Goal: Task Accomplishment & Management: Manage account settings

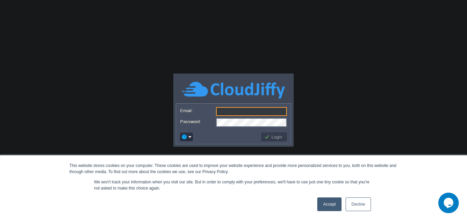
paste input "[EMAIL_ADDRESS][DOMAIN_NAME]"
type input "[EMAIL_ADDRESS][DOMAIN_NAME]"
click at [367, 204] on link "Decline" at bounding box center [358, 204] width 25 height 14
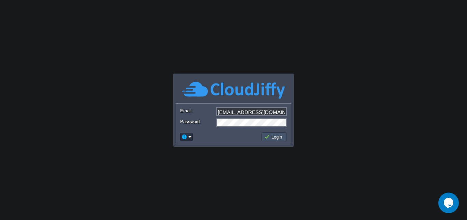
click at [265, 136] on button "Login" at bounding box center [275, 137] width 20 height 6
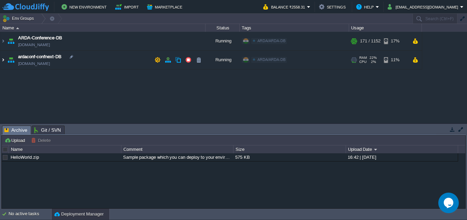
click at [3, 62] on img at bounding box center [2, 60] width 5 height 18
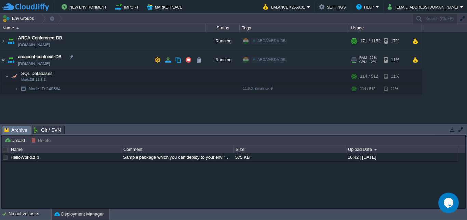
click at [3, 62] on img at bounding box center [2, 60] width 5 height 18
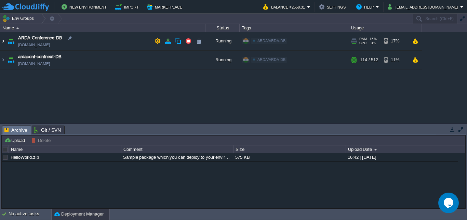
click at [3, 37] on img at bounding box center [2, 41] width 5 height 18
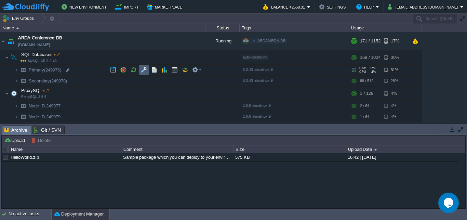
click at [143, 72] on button "button" at bounding box center [144, 70] width 6 height 6
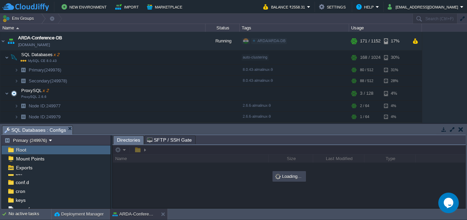
scroll to position [33, 0]
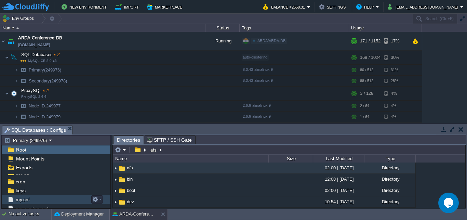
click at [26, 198] on span "my.cnf" at bounding box center [22, 199] width 16 height 6
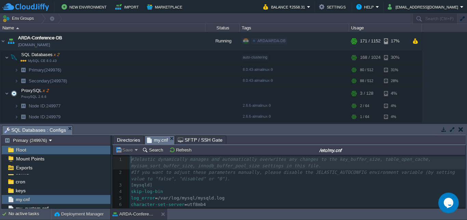
scroll to position [2, 0]
click at [150, 151] on button "Search" at bounding box center [153, 150] width 23 height 6
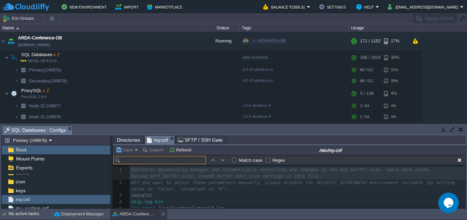
scroll to position [10, 0]
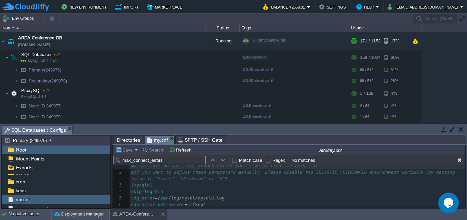
drag, startPoint x: 150, startPoint y: 161, endPoint x: 168, endPoint y: 159, distance: 17.9
click at [168, 159] on input "max_connect_errors" at bounding box center [160, 160] width 92 height 8
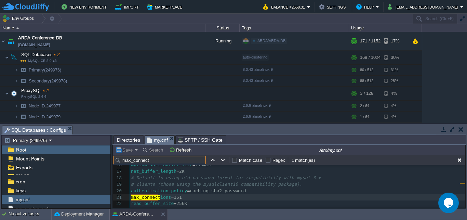
scroll to position [114, 0]
paste input "connect_errors"
type input "connect_errors"
click at [189, 163] on input "connect_errors" at bounding box center [160, 160] width 92 height 8
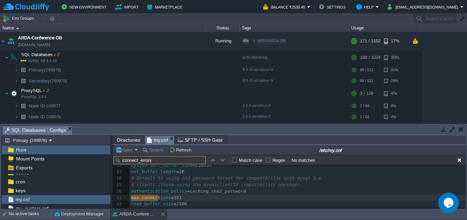
click at [189, 163] on input "connect_errors" at bounding box center [160, 160] width 92 height 8
click at [235, 179] on span "# Default to using old password format for compatibility with mysql 3.x" at bounding box center [226, 178] width 190 height 5
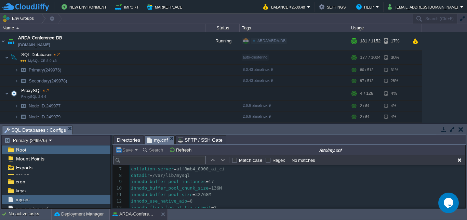
scroll to position [0, 0]
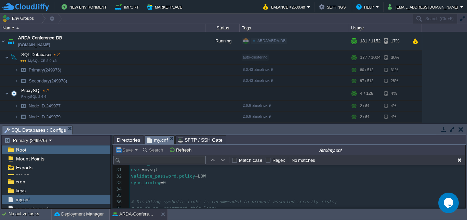
click at [152, 193] on pre "​" at bounding box center [298, 189] width 336 height 7
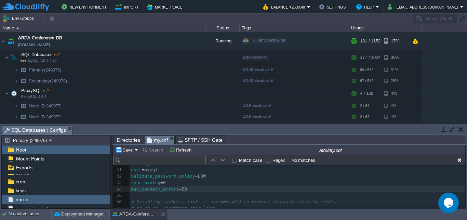
type textarea "500"
click at [230, 172] on pre "user = mysql" at bounding box center [298, 170] width 336 height 7
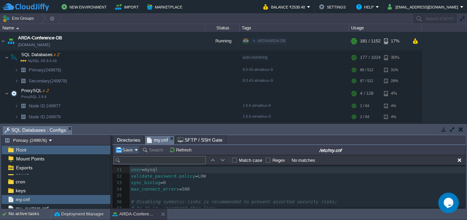
click at [122, 150] on button "Save" at bounding box center [125, 150] width 19 height 6
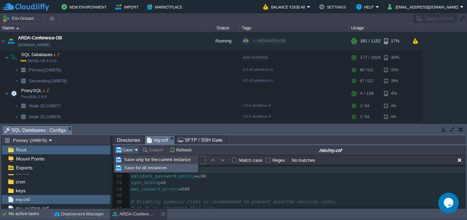
click at [140, 169] on span "Save for all instances" at bounding box center [145, 167] width 43 height 5
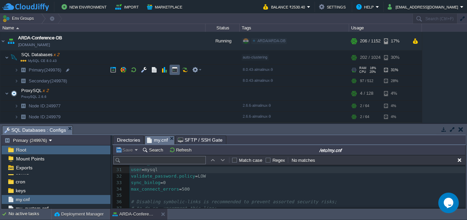
click at [175, 72] on button "button" at bounding box center [175, 70] width 6 height 6
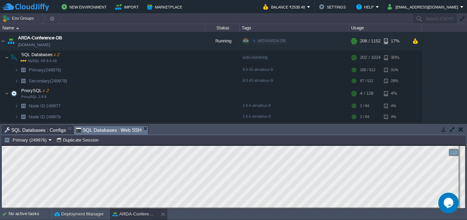
scroll to position [0, 0]
click at [43, 144] on td "Primary (249976)" at bounding box center [28, 140] width 50 height 8
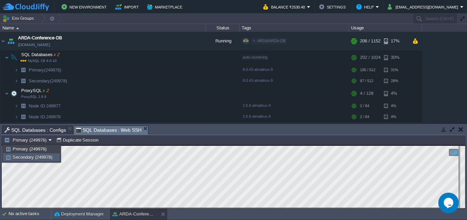
click at [43, 155] on span "Secondary (249978)" at bounding box center [33, 157] width 40 height 5
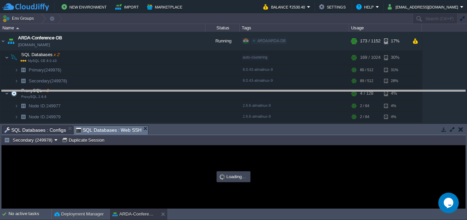
drag, startPoint x: 226, startPoint y: 134, endPoint x: 236, endPoint y: 81, distance: 53.7
click at [236, 81] on body "New Environment Import Marketplace Bonus ₹0.00 Upgrade Account Balance ₹2530.40…" at bounding box center [233, 110] width 467 height 220
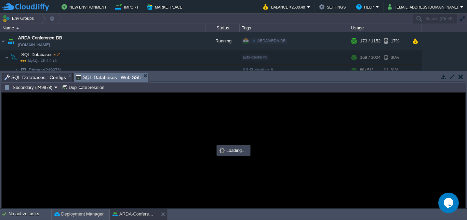
scroll to position [0, 0]
type input "#000000"
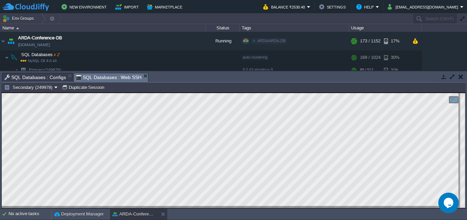
scroll to position [3, 0]
